Goal: Task Accomplishment & Management: Use online tool/utility

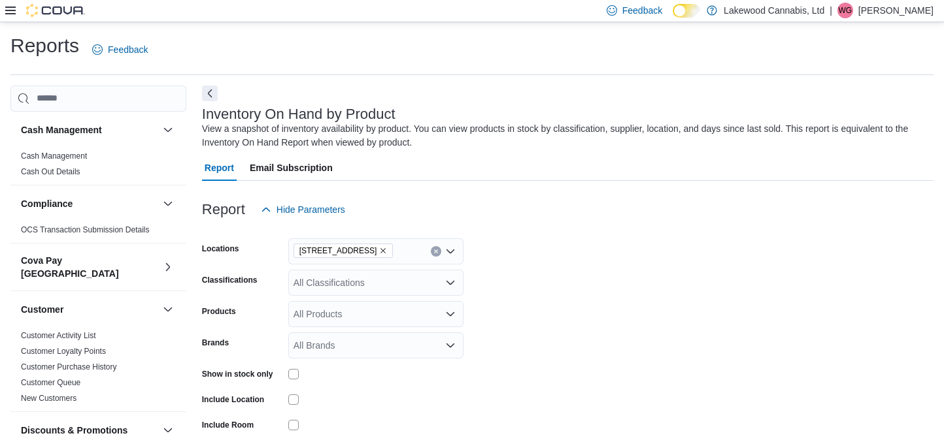
scroll to position [43, 0]
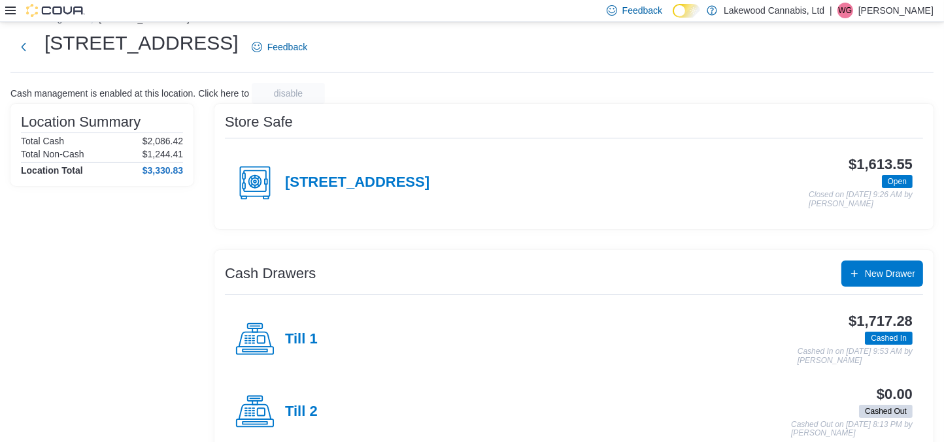
scroll to position [52, 0]
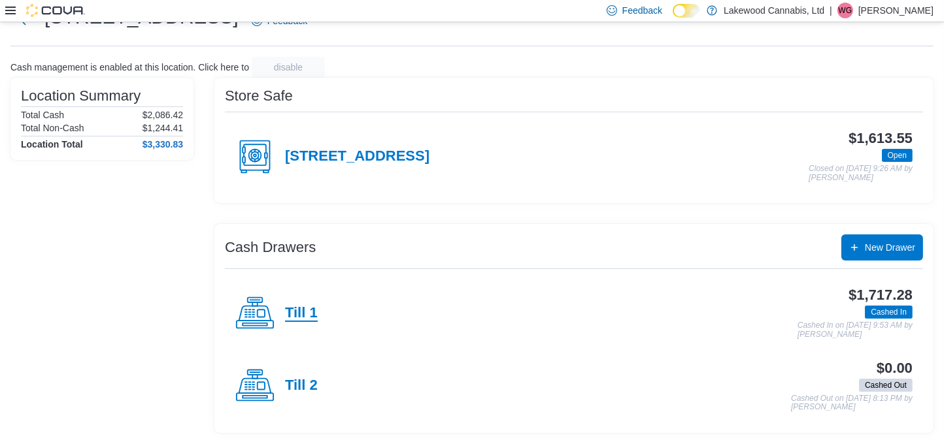
click at [299, 318] on h4 "Till 1" at bounding box center [301, 313] width 33 height 17
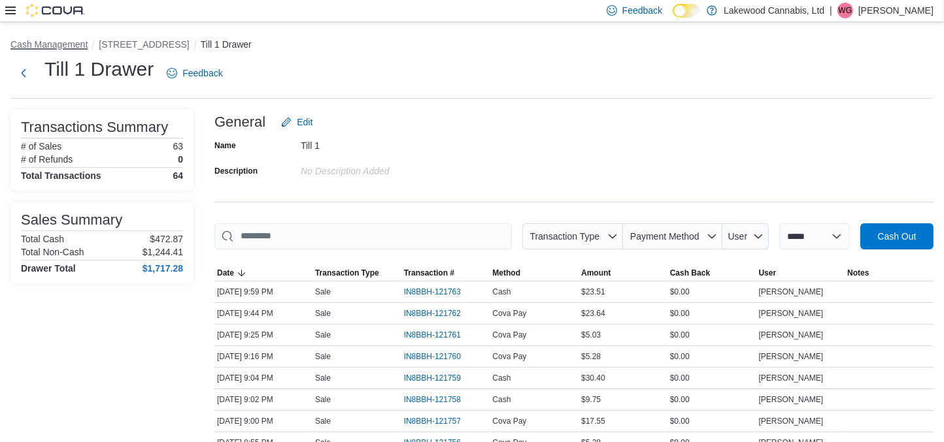
click at [59, 45] on button "Cash Management" at bounding box center [48, 44] width 77 height 10
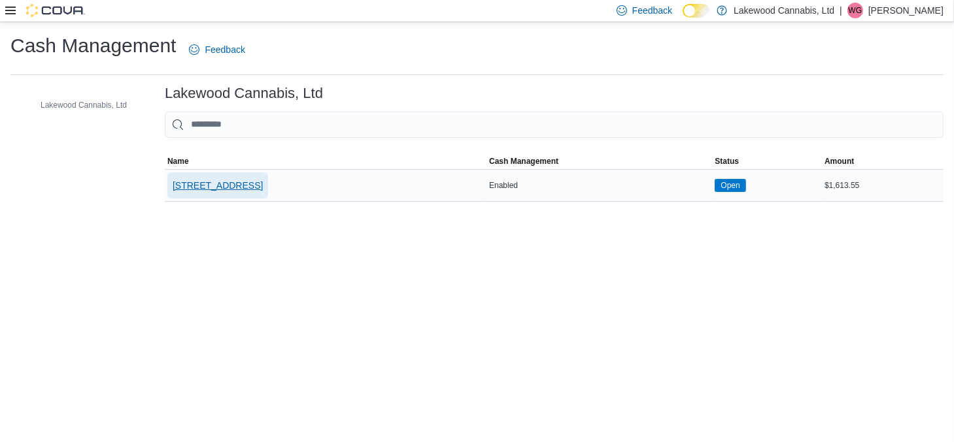
click at [252, 184] on span "[STREET_ADDRESS]" at bounding box center [218, 185] width 90 height 13
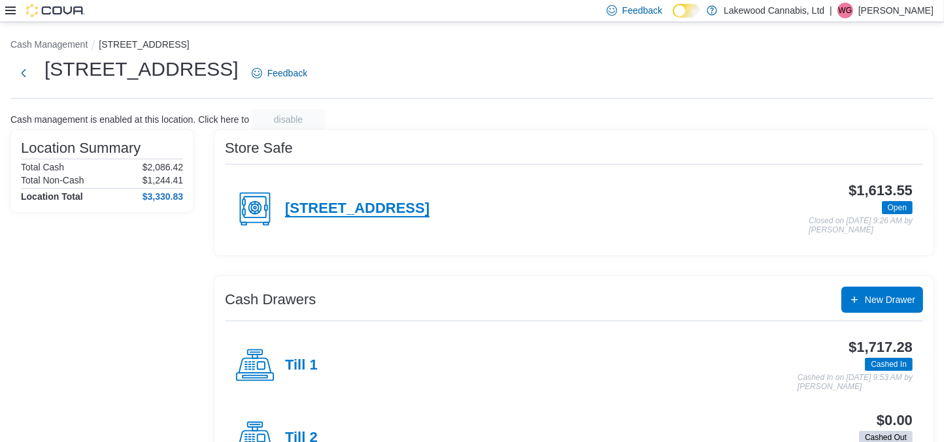
click at [369, 208] on h4 "[STREET_ADDRESS]" at bounding box center [357, 209] width 144 height 17
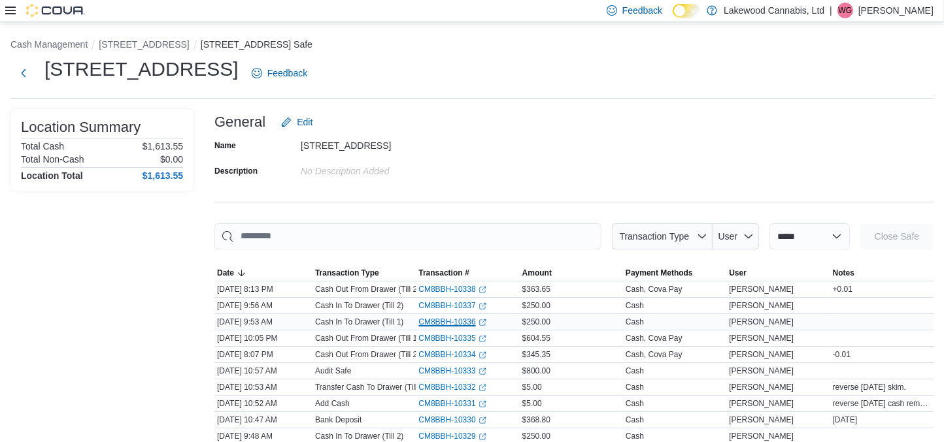
click at [459, 325] on link "CM8BBH-10336 (opens in a new tab or window)" at bounding box center [451, 322] width 67 height 10
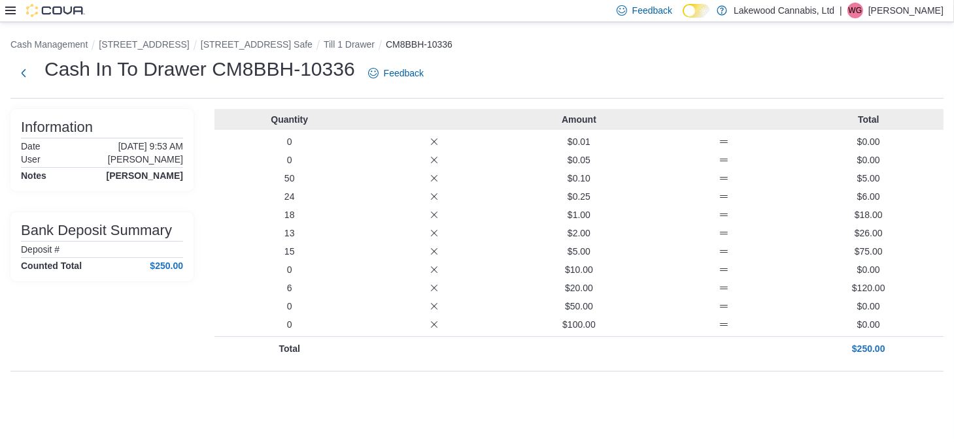
click at [459, 325] on div "0 $100.00 $0.00" at bounding box center [578, 324] width 729 height 13
click at [505, 359] on div "Quantity Amount Total 0 $0.01 $0.00 0 $0.05 $0.00 50 $0.10 $5.00 24 $0.25 $6.00…" at bounding box center [578, 235] width 729 height 252
click at [312, 42] on button "1525 Lakewood Road West NW Safe" at bounding box center [257, 44] width 112 height 10
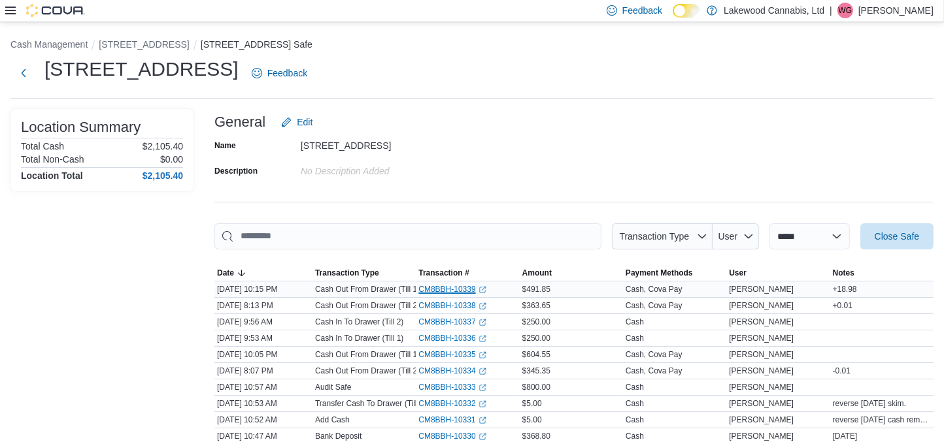
click at [439, 288] on link "CM8BBH-10339 (opens in a new tab or window)" at bounding box center [451, 289] width 67 height 10
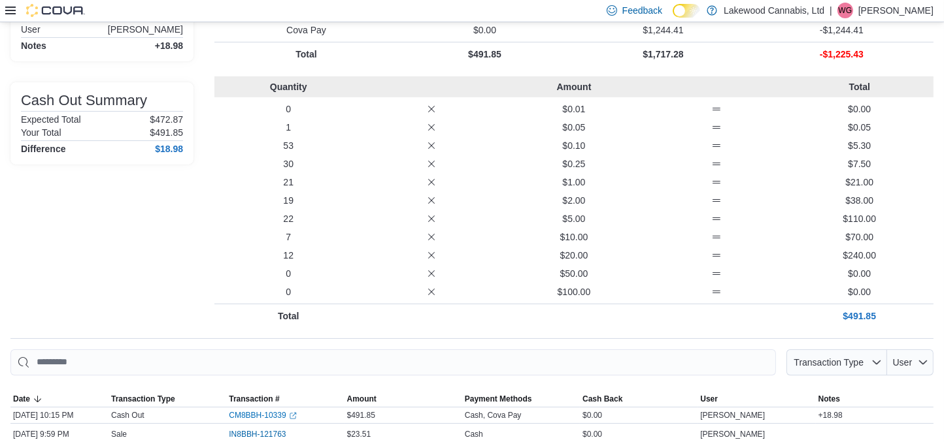
scroll to position [156, 0]
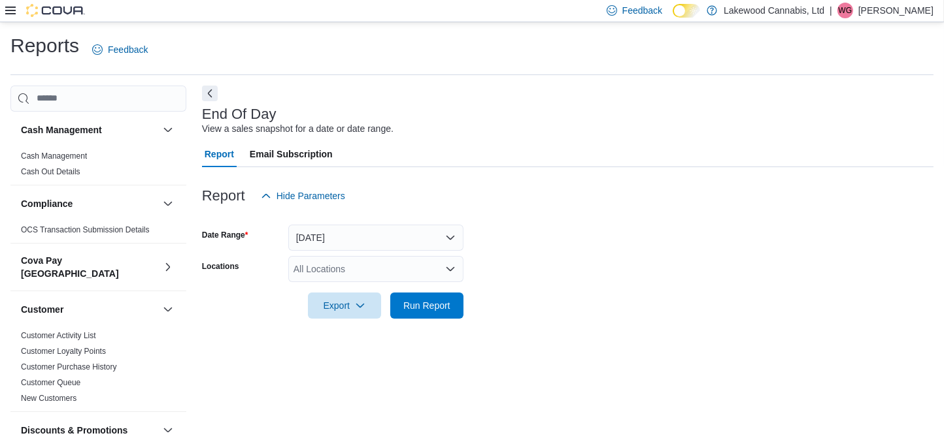
scroll to position [11, 0]
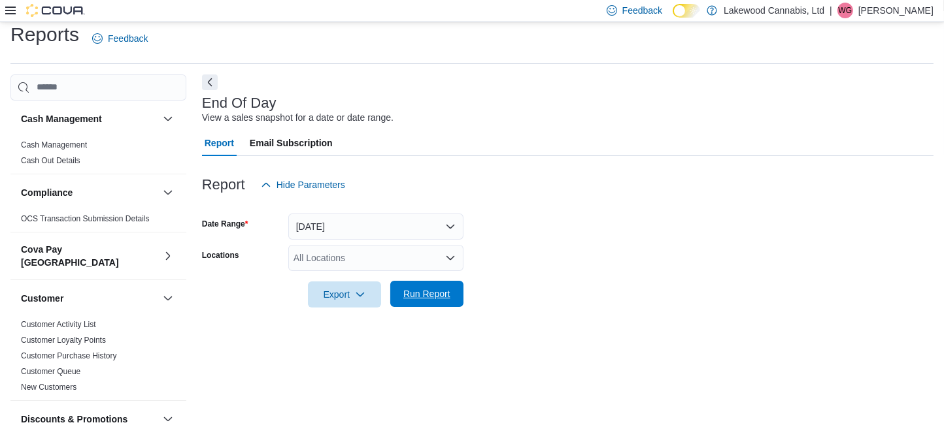
click at [427, 294] on span "Run Report" at bounding box center [426, 294] width 47 height 13
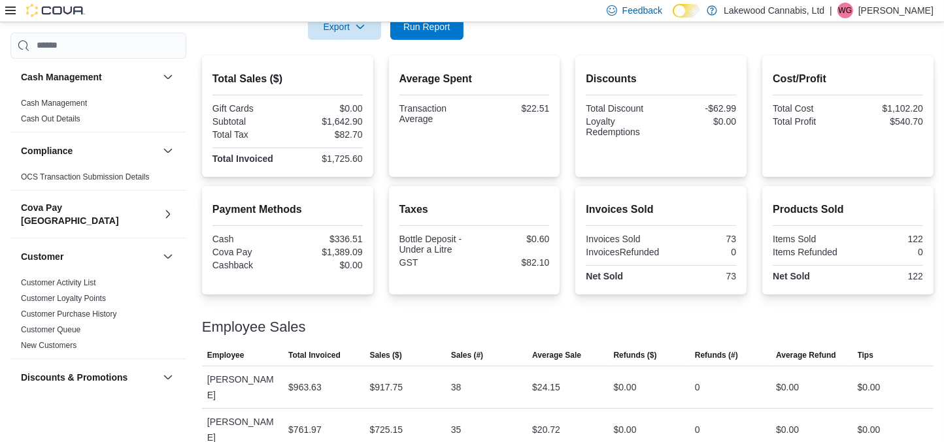
scroll to position [282, 0]
